Goal: Task Accomplishment & Management: Manage account settings

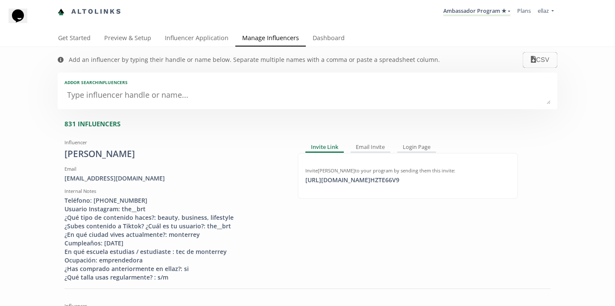
click at [467, 3] on li "Ambassador Program ★ KINEDU MACRO INFLUENCERS (prog ventas) Ambassador Program …" at bounding box center [477, 11] width 74 height 17
click at [468, 10] on link "Ambassador Program ★" at bounding box center [476, 11] width 67 height 9
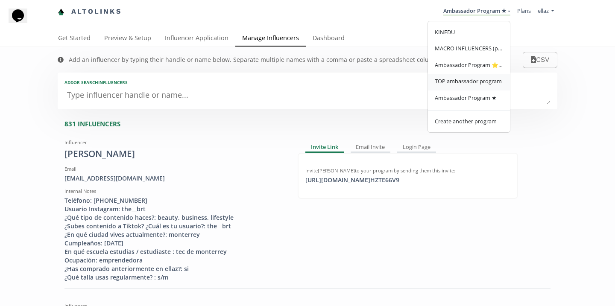
click at [462, 87] on link "TOP ambassador program" at bounding box center [469, 82] width 82 height 17
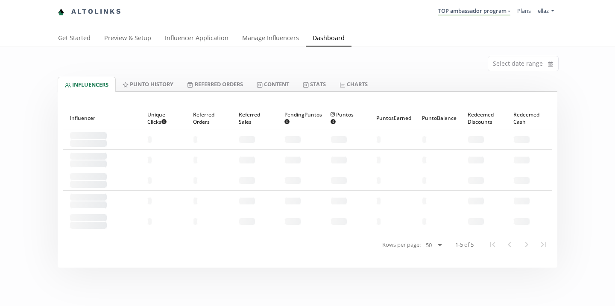
click at [274, 70] on div "Select date range" at bounding box center [307, 62] width 513 height 30
click at [275, 75] on div "Select date range" at bounding box center [307, 62] width 513 height 30
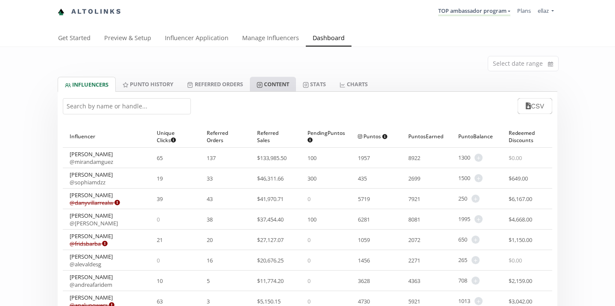
click at [278, 85] on link "Content" at bounding box center [273, 84] width 46 height 15
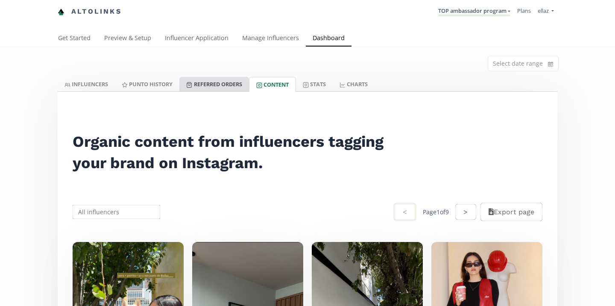
click at [218, 81] on link "Referred Orders" at bounding box center [213, 84] width 69 height 15
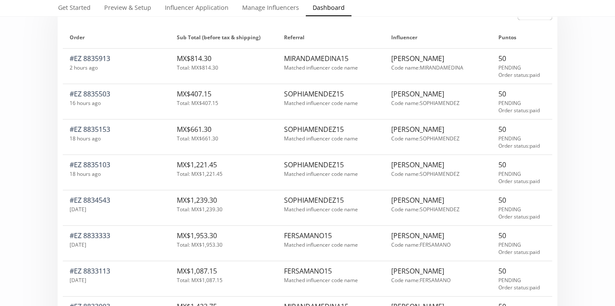
scroll to position [95, 0]
click at [336, 218] on div "SOPHIAMENDEZ15 Matched influencer code name" at bounding box center [330, 210] width 107 height 30
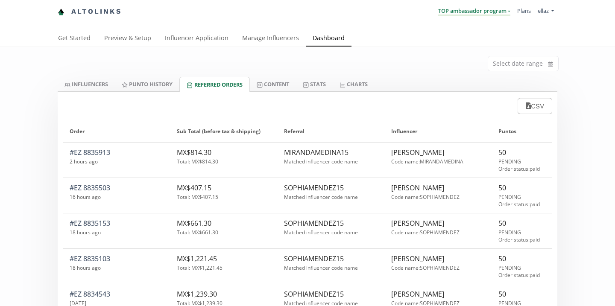
click at [503, 9] on link "TOP ambassador program" at bounding box center [474, 11] width 72 height 9
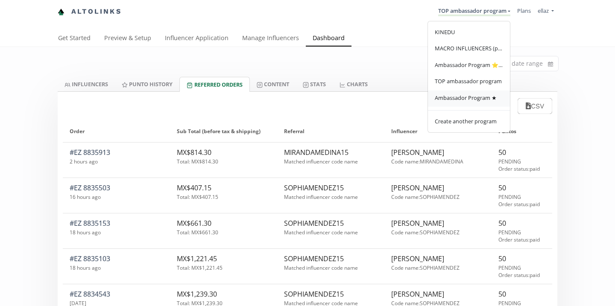
click at [484, 97] on span "Ambassador Program ★" at bounding box center [466, 98] width 62 height 8
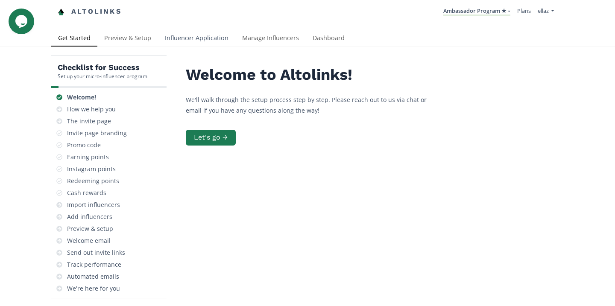
click at [195, 41] on link "Influencer Application" at bounding box center [196, 38] width 77 height 17
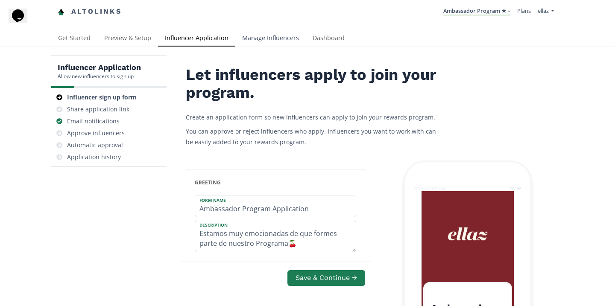
click at [272, 34] on link "Manage Influencers" at bounding box center [270, 38] width 70 height 17
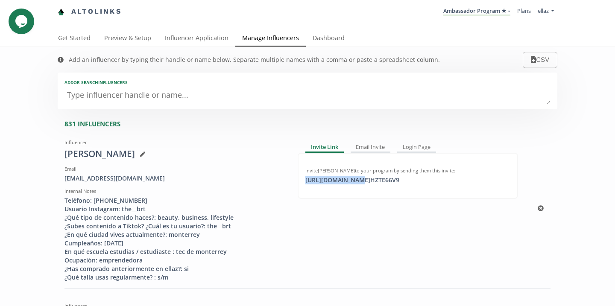
click at [349, 184] on div "[URL][DOMAIN_NAME] HZTE66V9 click to copy" at bounding box center [352, 180] width 104 height 9
click at [192, 42] on link "Influencer Application" at bounding box center [196, 38] width 77 height 17
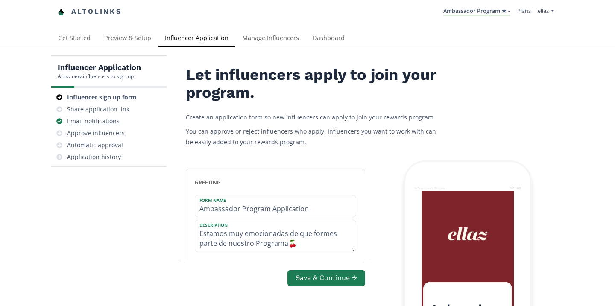
drag, startPoint x: 0, startPoint y: 0, endPoint x: 101, endPoint y: 125, distance: 160.7
click at [101, 125] on div "Email notifications" at bounding box center [93, 121] width 53 height 9
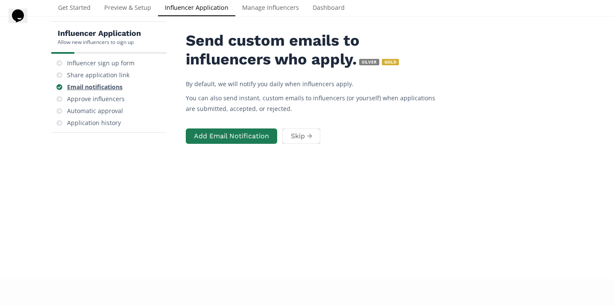
click at [116, 93] on div "Email notifications" at bounding box center [109, 87] width 108 height 12
click at [121, 98] on div "Approve influencers" at bounding box center [96, 99] width 58 height 9
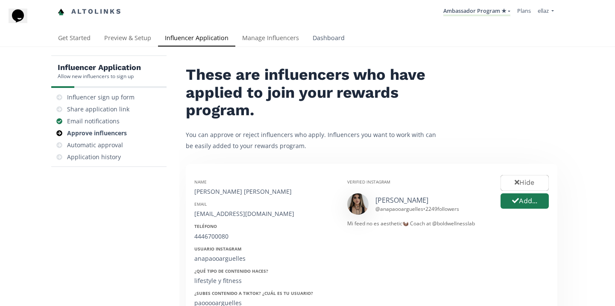
click at [321, 37] on link "Dashboard" at bounding box center [329, 38] width 46 height 17
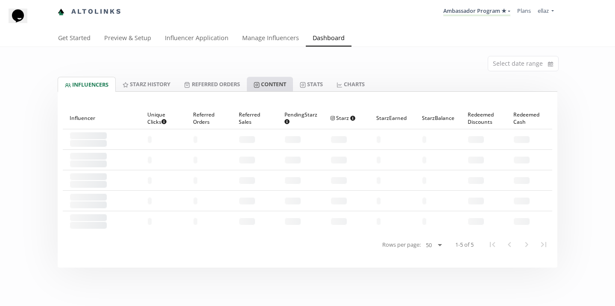
click at [282, 90] on link "Content" at bounding box center [270, 84] width 46 height 15
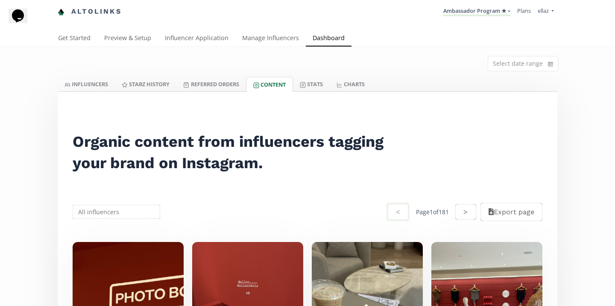
click at [544, 6] on li "ellaz ellaz Connect Another Store Manage Team Users Sign Out" at bounding box center [545, 11] width 23 height 17
click at [545, 9] on span "ellaz" at bounding box center [543, 11] width 11 height 8
click at [495, 35] on span "ellaz" at bounding box center [493, 32] width 11 height 8
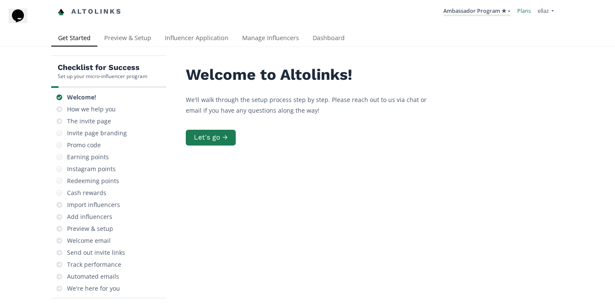
click at [521, 9] on link "Plans" at bounding box center [524, 11] width 14 height 8
click at [198, 34] on link "Influencer Application" at bounding box center [196, 38] width 77 height 17
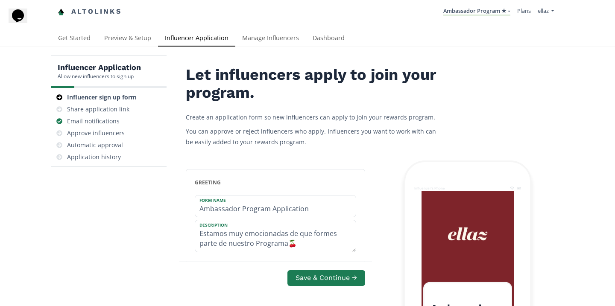
click at [115, 132] on div "Approve influencers" at bounding box center [96, 133] width 58 height 9
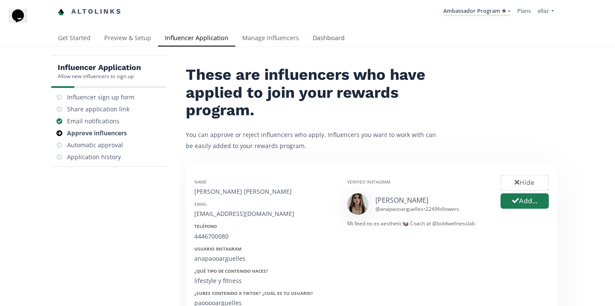
click at [308, 36] on link "Dashboard" at bounding box center [329, 38] width 46 height 17
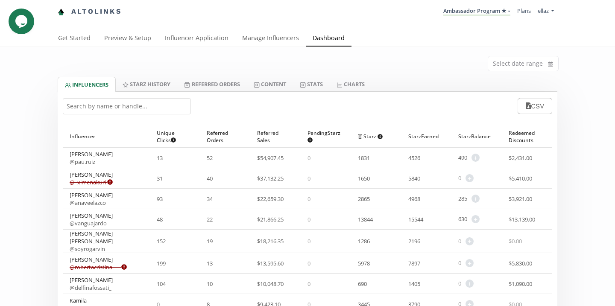
click at [173, 111] on input "text" at bounding box center [127, 106] width 128 height 16
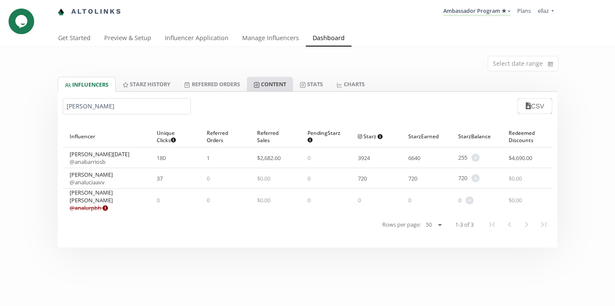
type input "ana lu"
click at [275, 87] on link "Content" at bounding box center [270, 84] width 46 height 15
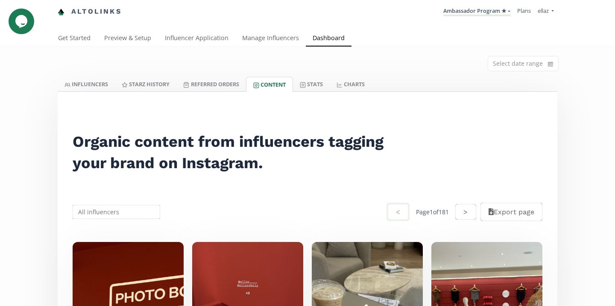
click at [131, 214] on input "text" at bounding box center [116, 212] width 90 height 17
type input "l"
click at [128, 223] on div "[PERSON_NAME] [PERSON_NAME]" at bounding box center [116, 233] width 87 height 24
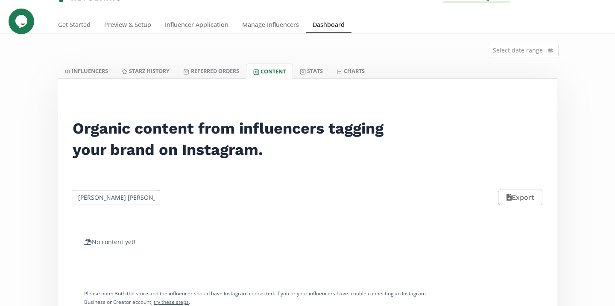
scroll to position [23, 0]
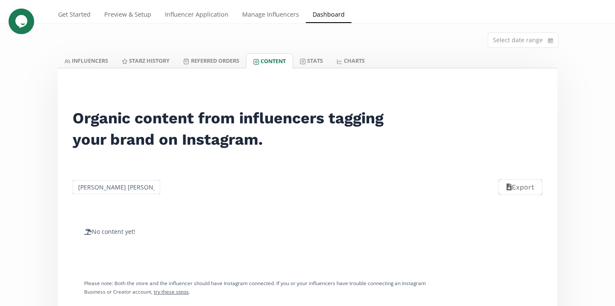
click at [117, 185] on input "[PERSON_NAME] [PERSON_NAME]" at bounding box center [116, 187] width 90 height 17
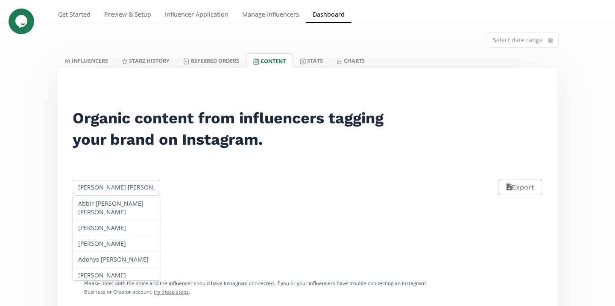
click at [117, 185] on input "[PERSON_NAME] [PERSON_NAME]" at bounding box center [116, 187] width 90 height 17
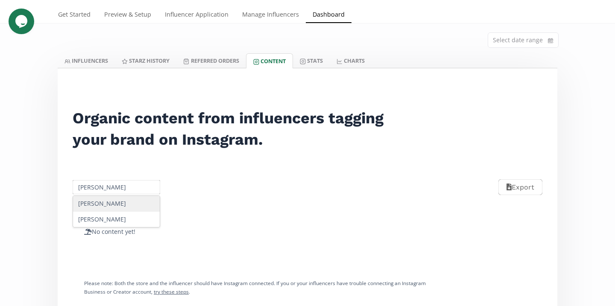
click at [121, 220] on div "[PERSON_NAME]" at bounding box center [116, 219] width 87 height 15
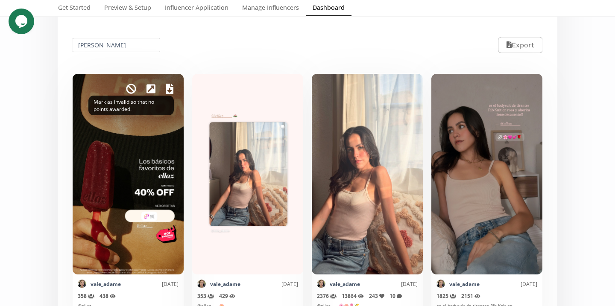
scroll to position [165, 0]
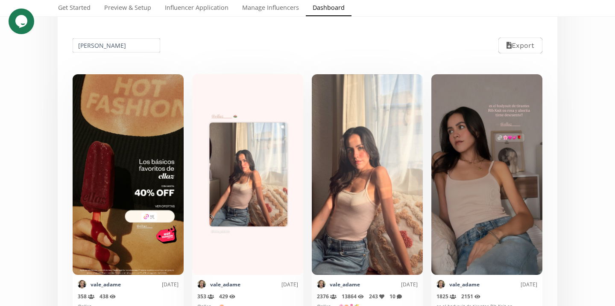
click at [108, 47] on input "[PERSON_NAME]" at bounding box center [116, 45] width 90 height 17
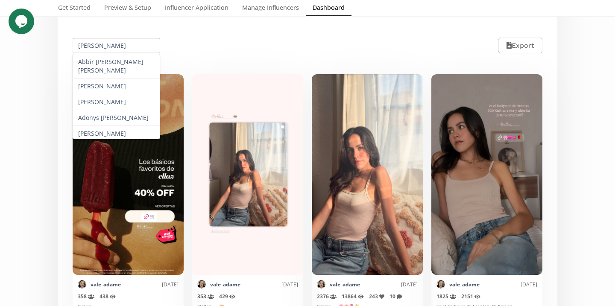
click at [108, 47] on input "[PERSON_NAME]" at bounding box center [116, 45] width 90 height 17
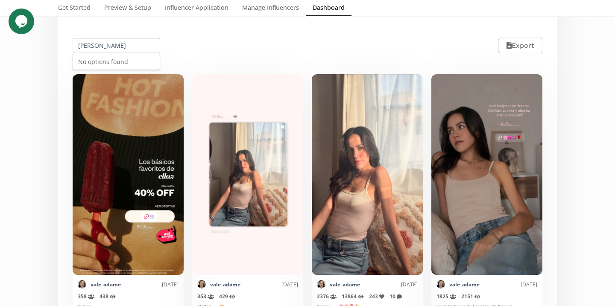
click at [86, 49] on input "natalia tol" at bounding box center [116, 45] width 90 height 17
click at [92, 82] on div "[PERSON_NAME]" at bounding box center [116, 77] width 87 height 15
type input "[PERSON_NAME]"
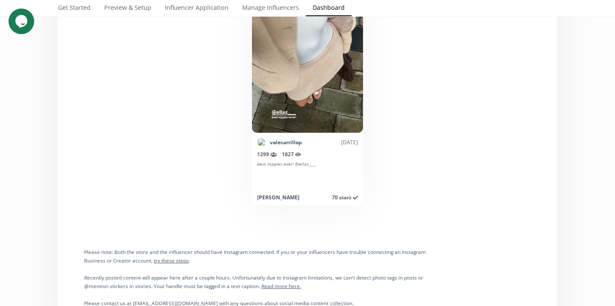
scroll to position [308, 0]
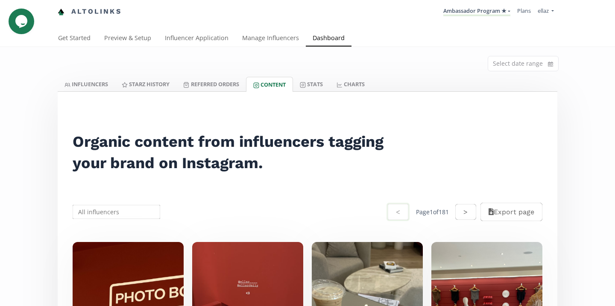
click at [111, 209] on input "text" at bounding box center [116, 212] width 90 height 17
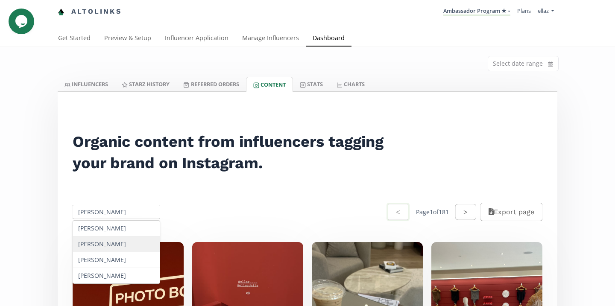
click at [127, 246] on div "[PERSON_NAME]" at bounding box center [116, 245] width 87 height 16
type input "[PERSON_NAME]"
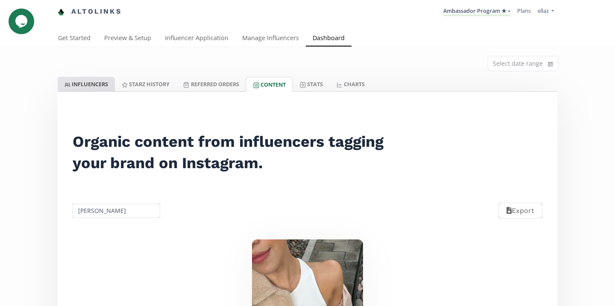
click at [105, 78] on link "INFLUENCERS" at bounding box center [86, 84] width 57 height 15
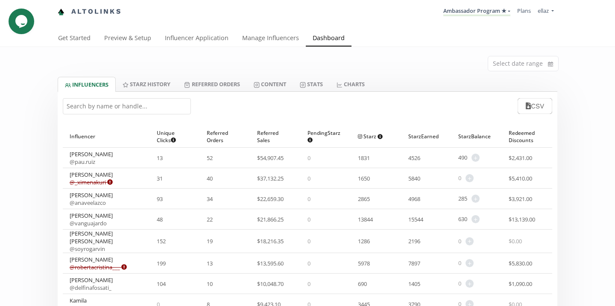
click at [141, 114] on input "text" at bounding box center [127, 106] width 128 height 16
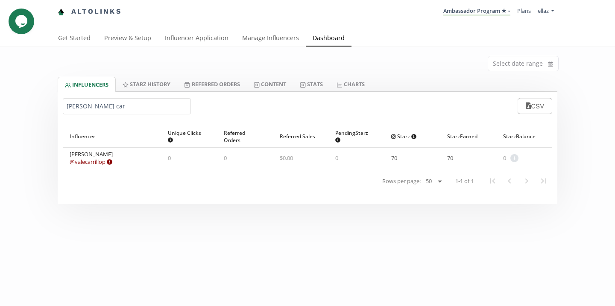
click at [101, 110] on input "[PERSON_NAME] car" at bounding box center [127, 106] width 128 height 16
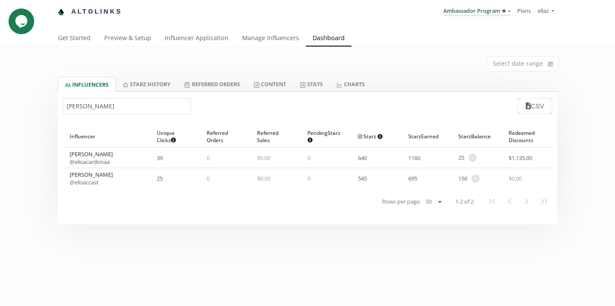
type input "[PERSON_NAME]"
click at [94, 183] on link "@ elisaccast" at bounding box center [84, 183] width 29 height 8
click at [274, 85] on link "Content" at bounding box center [270, 84] width 46 height 15
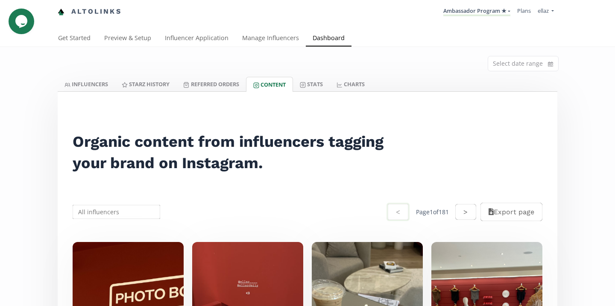
click at [126, 221] on div "< Page 1 of 181 > Export page" at bounding box center [307, 212] width 489 height 41
click at [123, 217] on input "text" at bounding box center [116, 212] width 90 height 17
click at [124, 246] on div "[PERSON_NAME]" at bounding box center [116, 244] width 87 height 15
type input "[PERSON_NAME]"
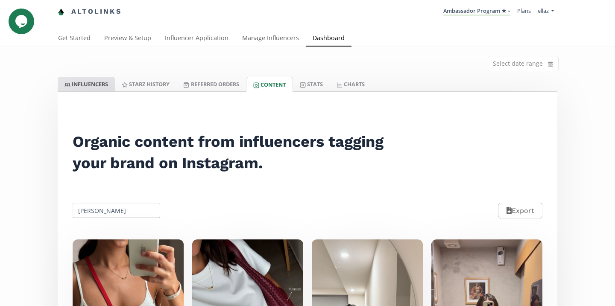
click at [88, 82] on link "INFLUENCERS" at bounding box center [86, 84] width 57 height 15
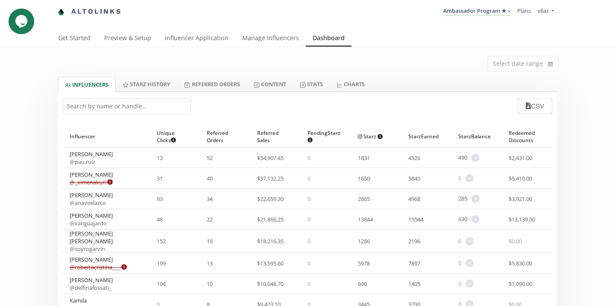
click at [130, 113] on input "text" at bounding box center [127, 106] width 128 height 16
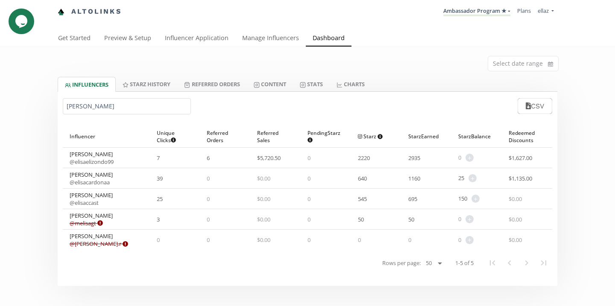
type input "[PERSON_NAME]"
click at [286, 79] on link "Content" at bounding box center [270, 84] width 46 height 15
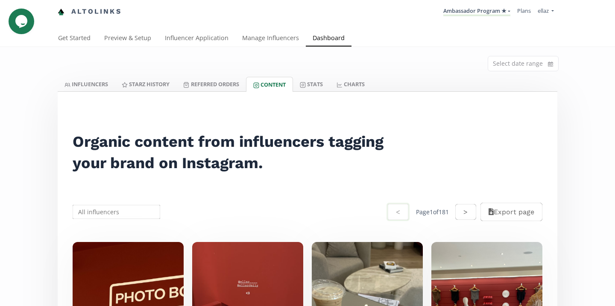
click at [137, 211] on input "text" at bounding box center [116, 212] width 90 height 17
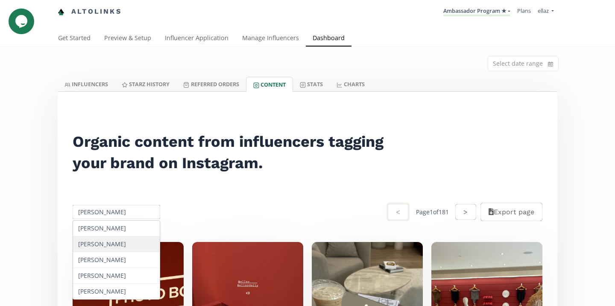
click at [133, 247] on div "[PERSON_NAME]" at bounding box center [116, 245] width 87 height 16
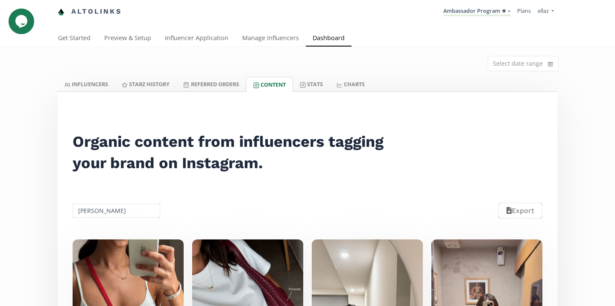
scroll to position [176, 0]
click at [130, 202] on input "[PERSON_NAME]" at bounding box center [116, 210] width 90 height 17
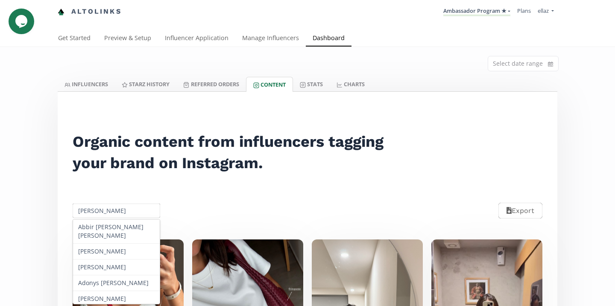
click at [130, 202] on input "[PERSON_NAME]" at bounding box center [116, 210] width 90 height 17
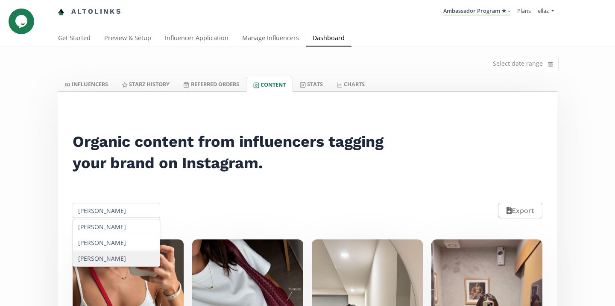
click at [119, 251] on div "[PERSON_NAME]" at bounding box center [116, 258] width 87 height 15
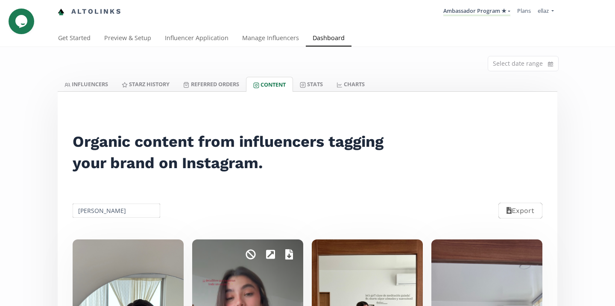
scroll to position [93, 0]
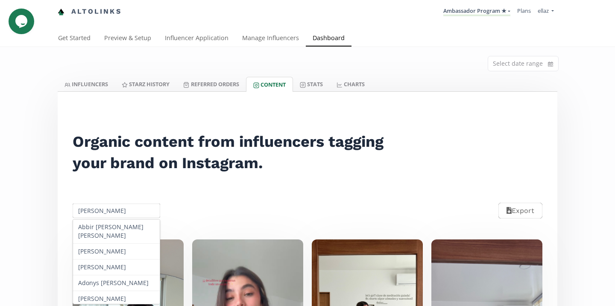
click at [94, 202] on input "[PERSON_NAME]" at bounding box center [116, 210] width 90 height 17
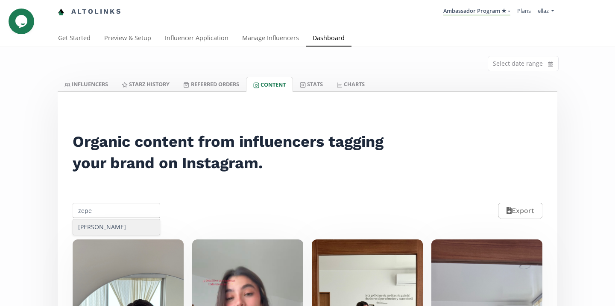
click at [114, 220] on div "[PERSON_NAME]" at bounding box center [116, 227] width 87 height 15
type input "[PERSON_NAME]"
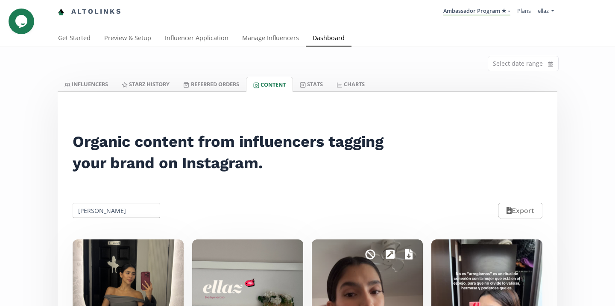
scroll to position [0, 0]
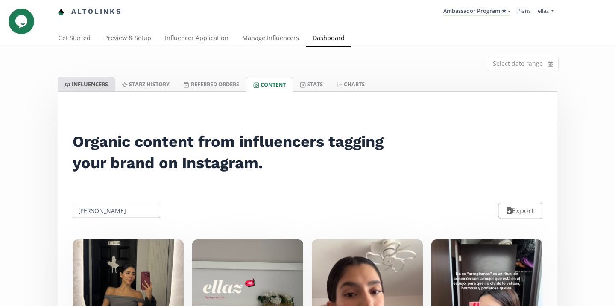
click at [100, 88] on link "INFLUENCERS" at bounding box center [86, 84] width 57 height 15
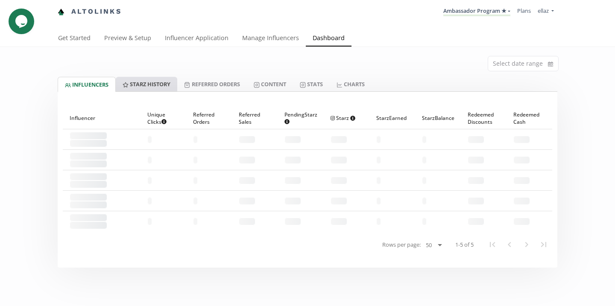
click at [141, 85] on link "Starz HISTORY" at bounding box center [147, 84] width 62 height 15
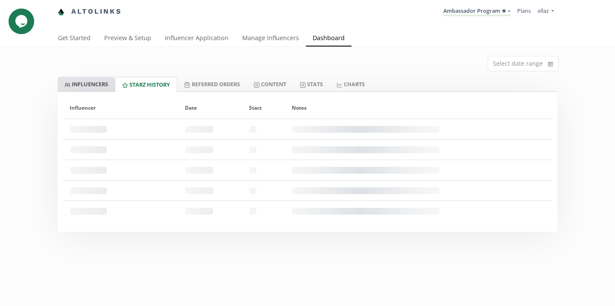
click at [95, 83] on link "INFLUENCERS" at bounding box center [86, 84] width 57 height 15
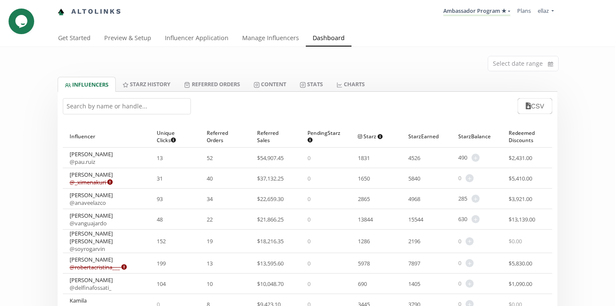
click at [155, 106] on input "text" at bounding box center [127, 106] width 128 height 16
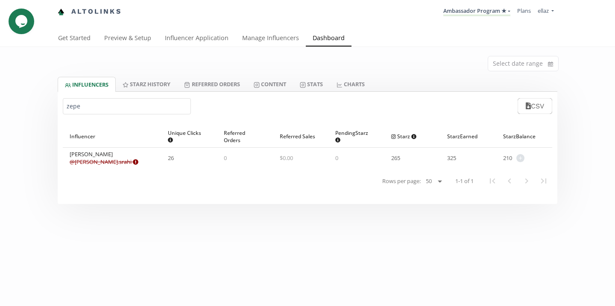
type input "zepe"
click at [267, 90] on link "Content" at bounding box center [270, 84] width 46 height 15
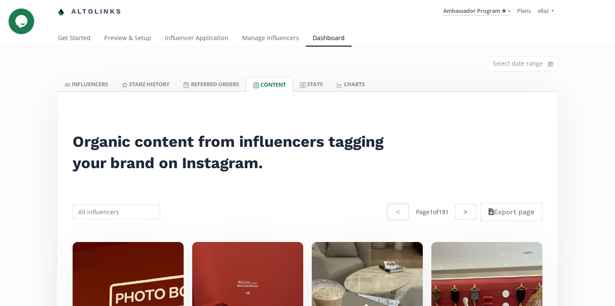
click at [142, 211] on input "text" at bounding box center [116, 212] width 90 height 17
click at [149, 220] on input "zepe" at bounding box center [116, 212] width 90 height 17
click at [144, 226] on div "[PERSON_NAME]" at bounding box center [116, 228] width 87 height 15
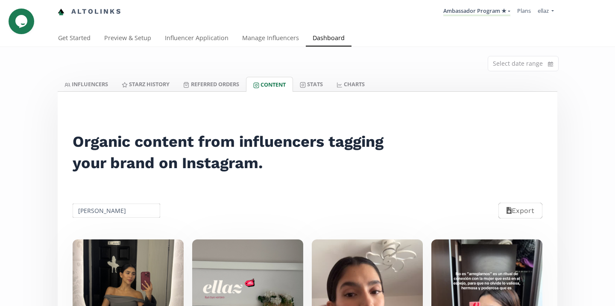
click at [106, 215] on input "[PERSON_NAME]" at bounding box center [116, 210] width 90 height 17
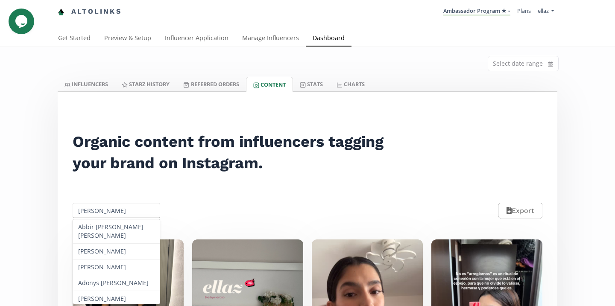
click at [106, 215] on input "[PERSON_NAME]" at bounding box center [116, 210] width 90 height 17
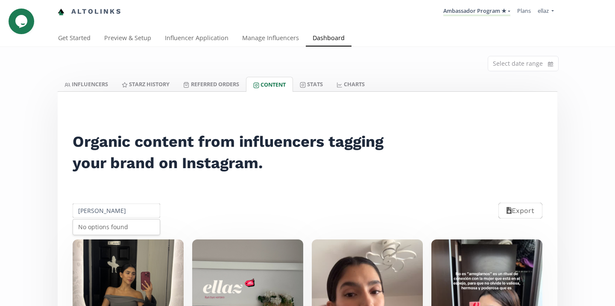
scroll to position [0, 0]
click at [106, 215] on input "[PERSON_NAME]" at bounding box center [116, 210] width 90 height 17
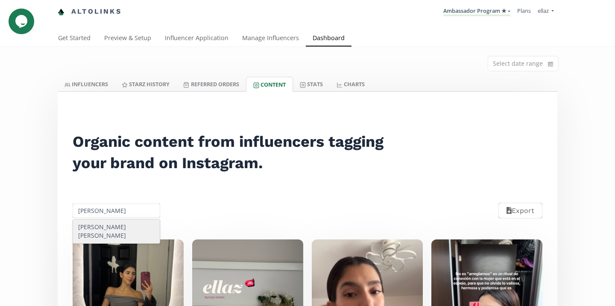
click at [120, 233] on div "[PERSON_NAME] [PERSON_NAME]" at bounding box center [116, 232] width 87 height 24
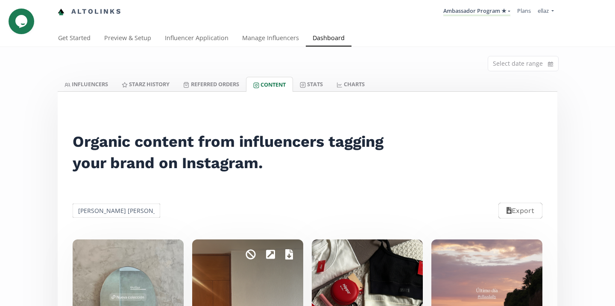
scroll to position [73, 0]
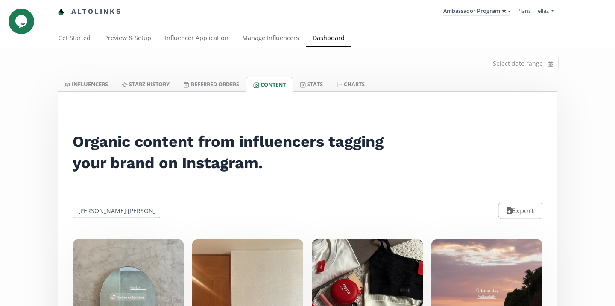
click at [120, 202] on input "[PERSON_NAME] [PERSON_NAME]" at bounding box center [116, 210] width 90 height 17
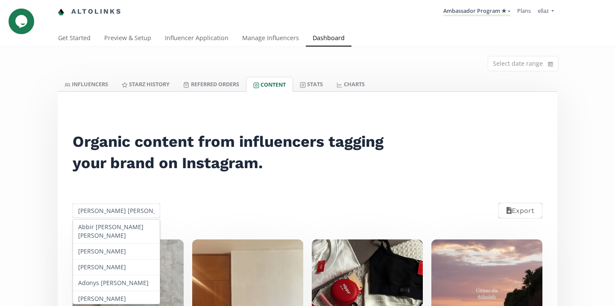
click at [120, 202] on input "[PERSON_NAME] [PERSON_NAME]" at bounding box center [116, 210] width 90 height 17
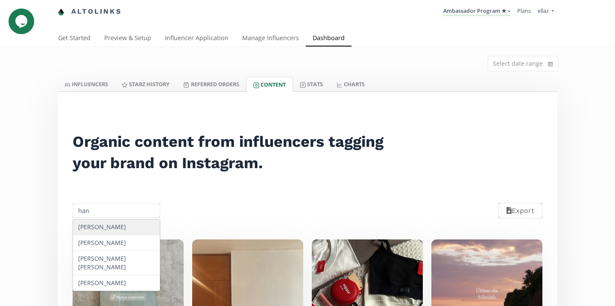
click at [122, 220] on div "[PERSON_NAME]" at bounding box center [116, 228] width 87 height 16
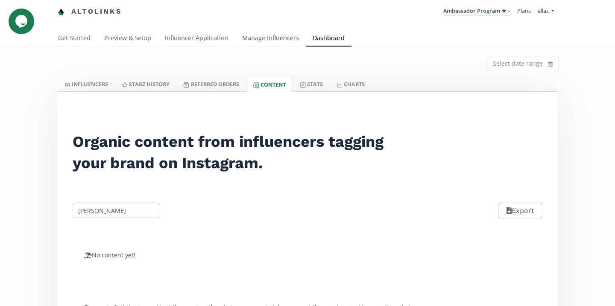
scroll to position [41, 0]
click at [128, 202] on input "[PERSON_NAME]" at bounding box center [116, 210] width 90 height 17
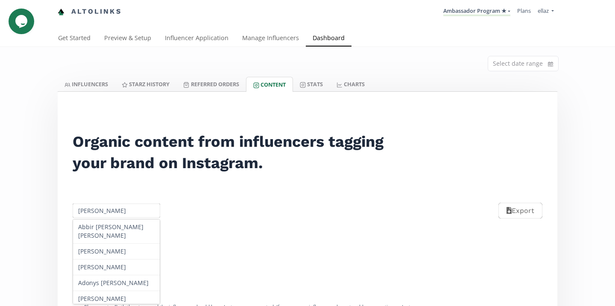
click at [128, 202] on input "[PERSON_NAME]" at bounding box center [116, 210] width 90 height 17
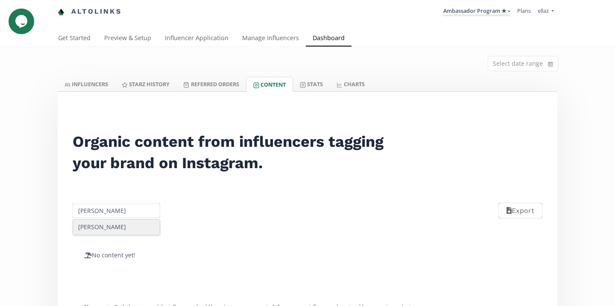
click at [128, 220] on div "[PERSON_NAME]" at bounding box center [116, 227] width 87 height 15
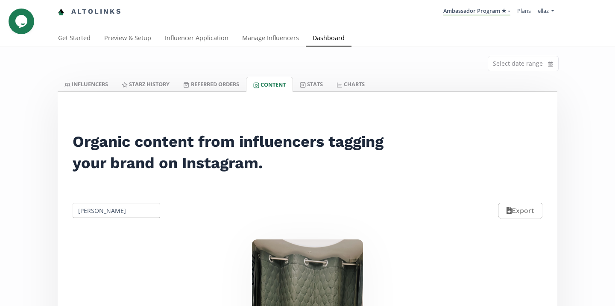
scroll to position [188, 0]
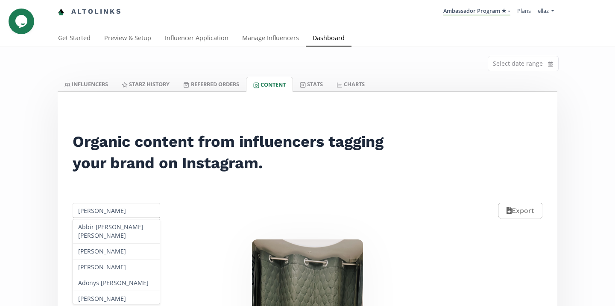
click at [117, 202] on input "[PERSON_NAME]" at bounding box center [116, 210] width 90 height 17
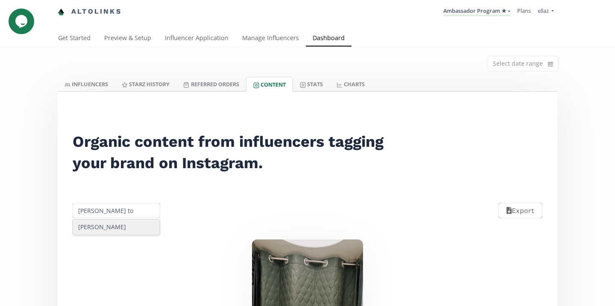
click at [107, 220] on div "[PERSON_NAME]" at bounding box center [116, 227] width 87 height 15
type input "[PERSON_NAME]"
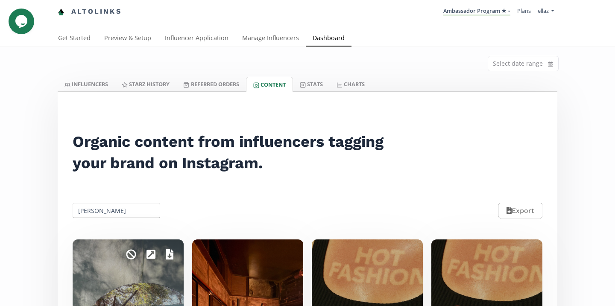
scroll to position [42, 0]
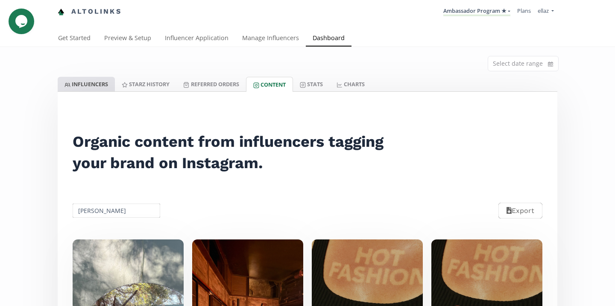
click at [91, 77] on link "INFLUENCERS" at bounding box center [86, 84] width 57 height 15
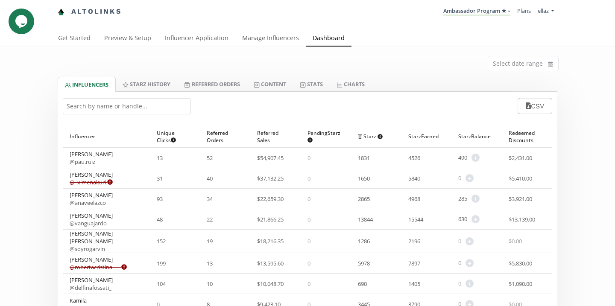
click at [149, 98] on input "text" at bounding box center [127, 106] width 128 height 16
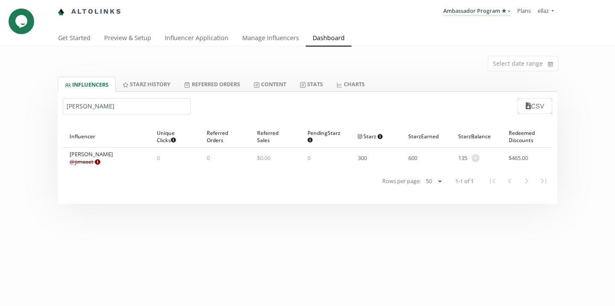
click at [132, 98] on input "[PERSON_NAME]" at bounding box center [127, 106] width 128 height 16
type input "padil"
click at [282, 77] on link "Content" at bounding box center [270, 84] width 46 height 15
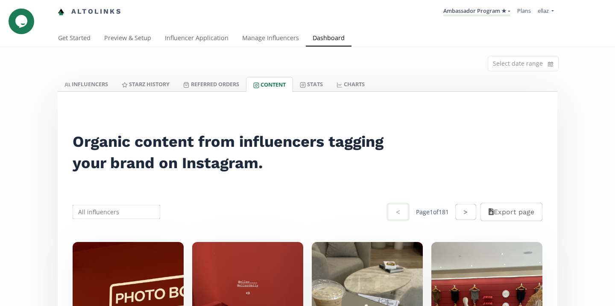
scroll to position [119, 0]
click at [145, 204] on input "text" at bounding box center [116, 212] width 90 height 17
type input "e"
click at [137, 221] on div "[PERSON_NAME]" at bounding box center [116, 229] width 87 height 16
type input "[PERSON_NAME]"
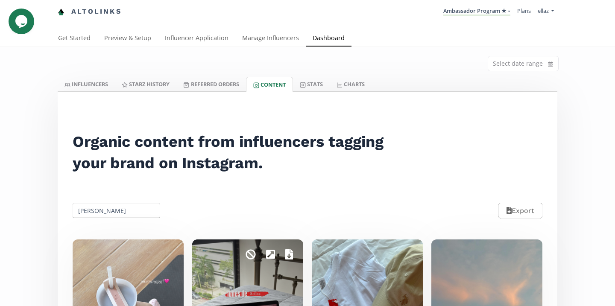
scroll to position [0, 0]
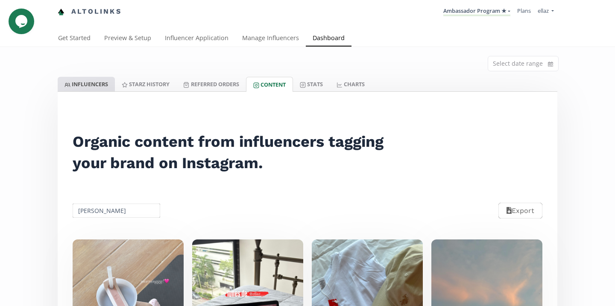
click at [92, 88] on link "INFLUENCERS" at bounding box center [86, 84] width 57 height 15
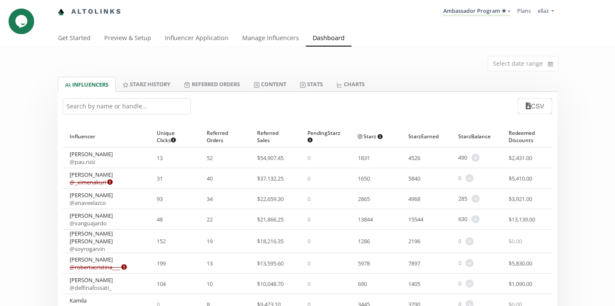
click at [135, 116] on div "CSV" at bounding box center [308, 106] width 500 height 29
click at [133, 109] on input "text" at bounding box center [127, 106] width 128 height 16
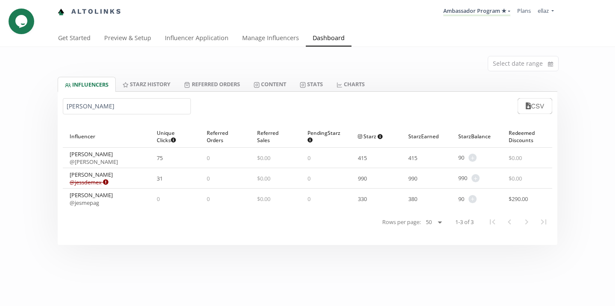
type input "[PERSON_NAME]"
